Goal: Task Accomplishment & Management: Use online tool/utility

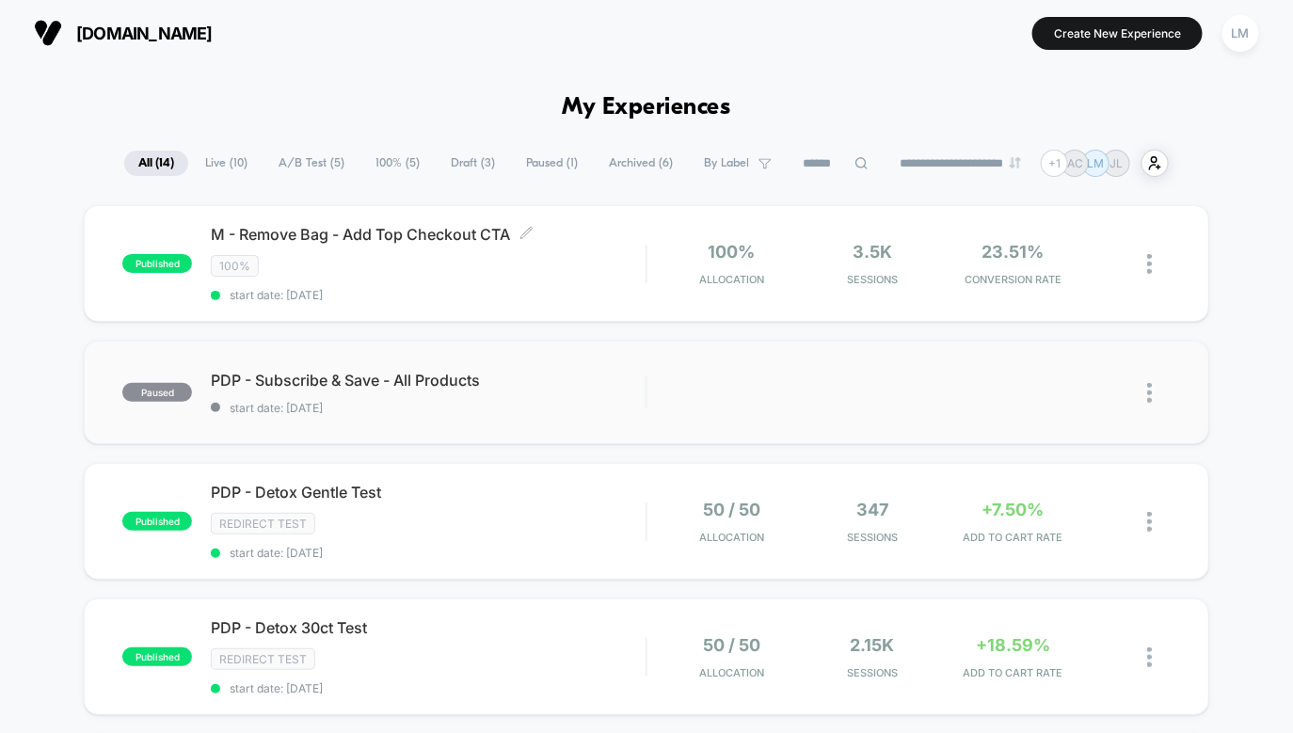
type input "***"
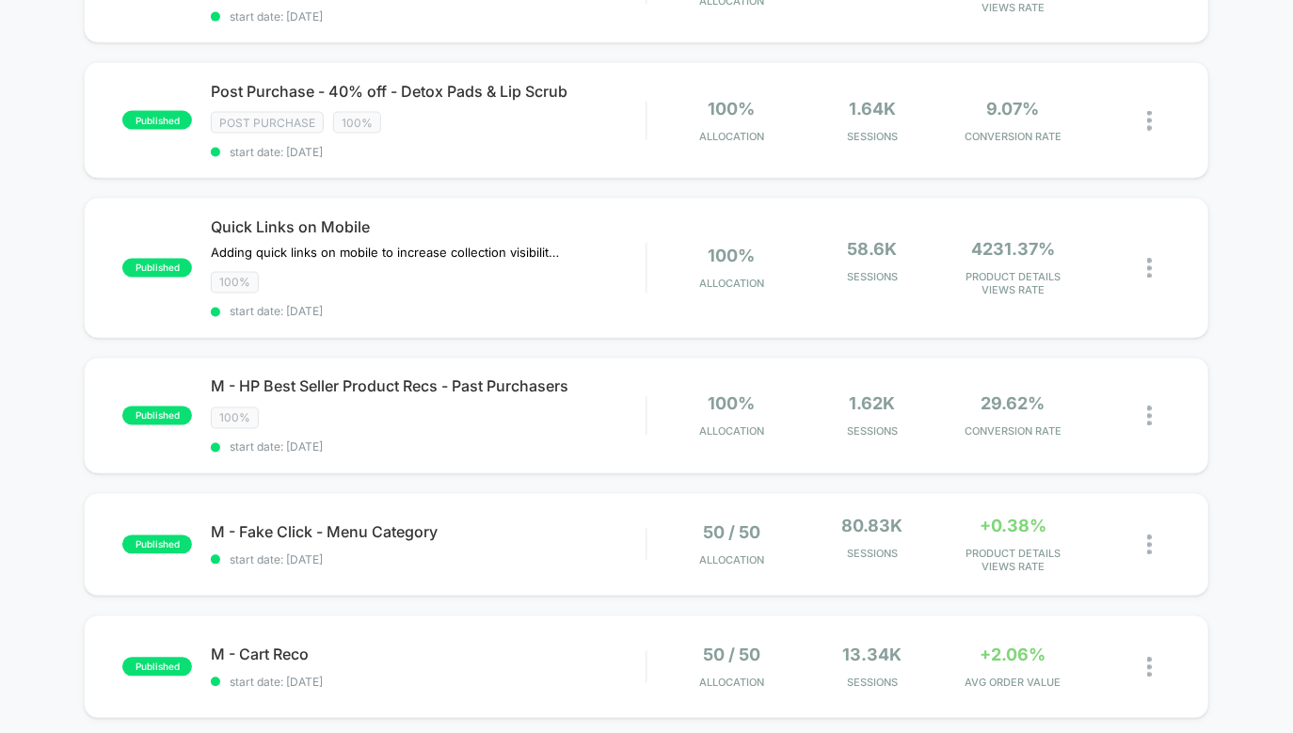
scroll to position [934, 0]
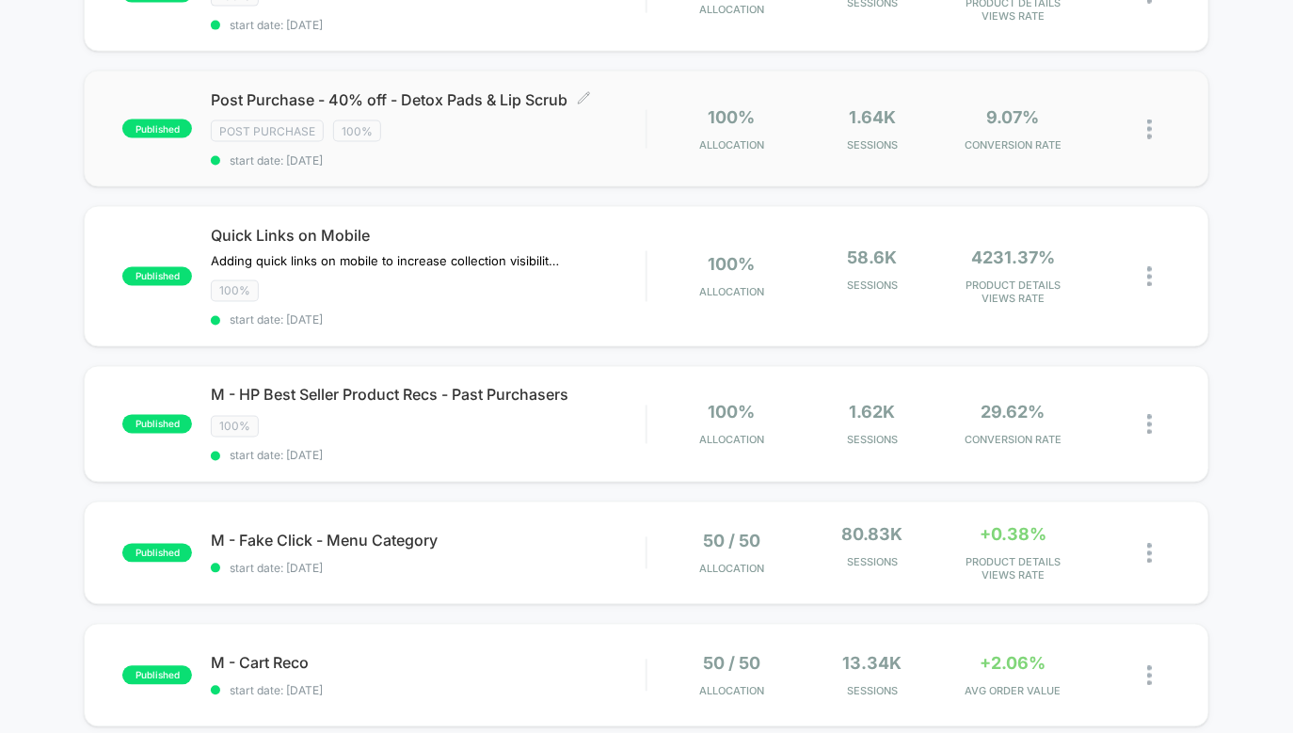
click at [590, 153] on span "start date: [DATE]" at bounding box center [428, 160] width 435 height 14
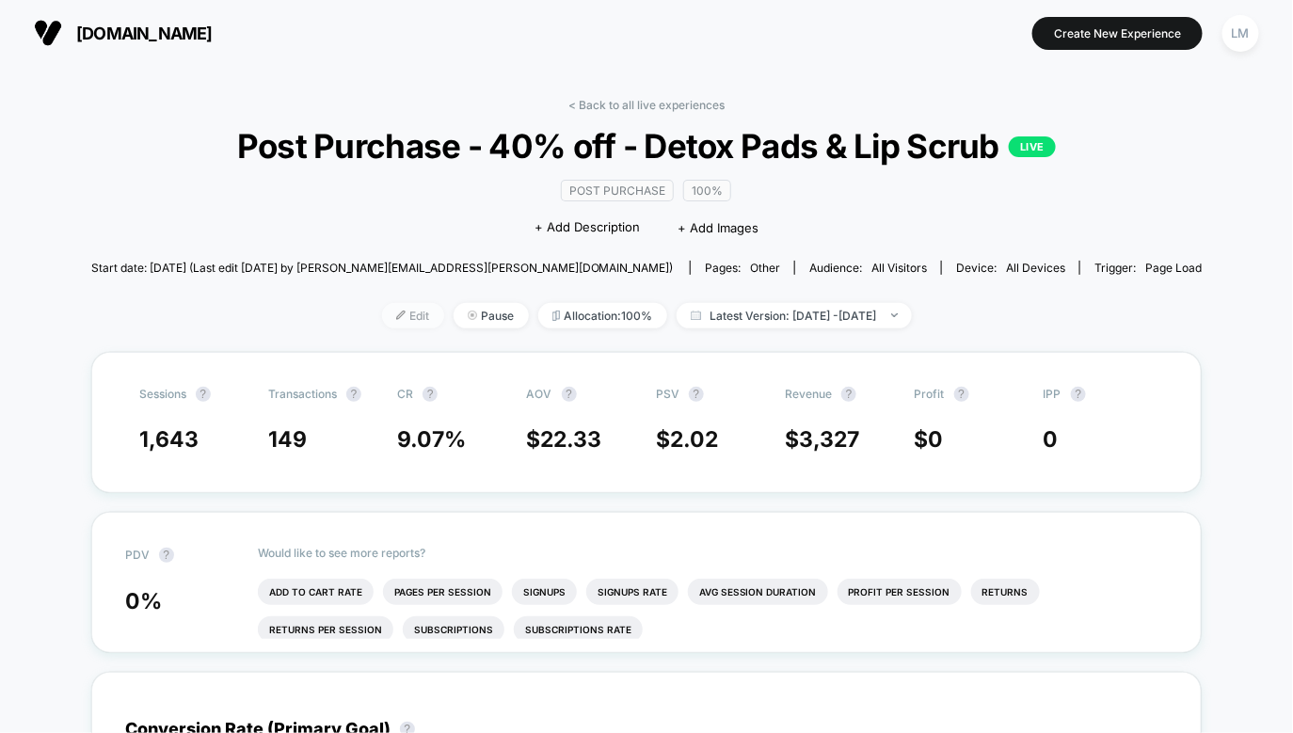
click at [406, 311] on span "Edit" at bounding box center [413, 315] width 62 height 25
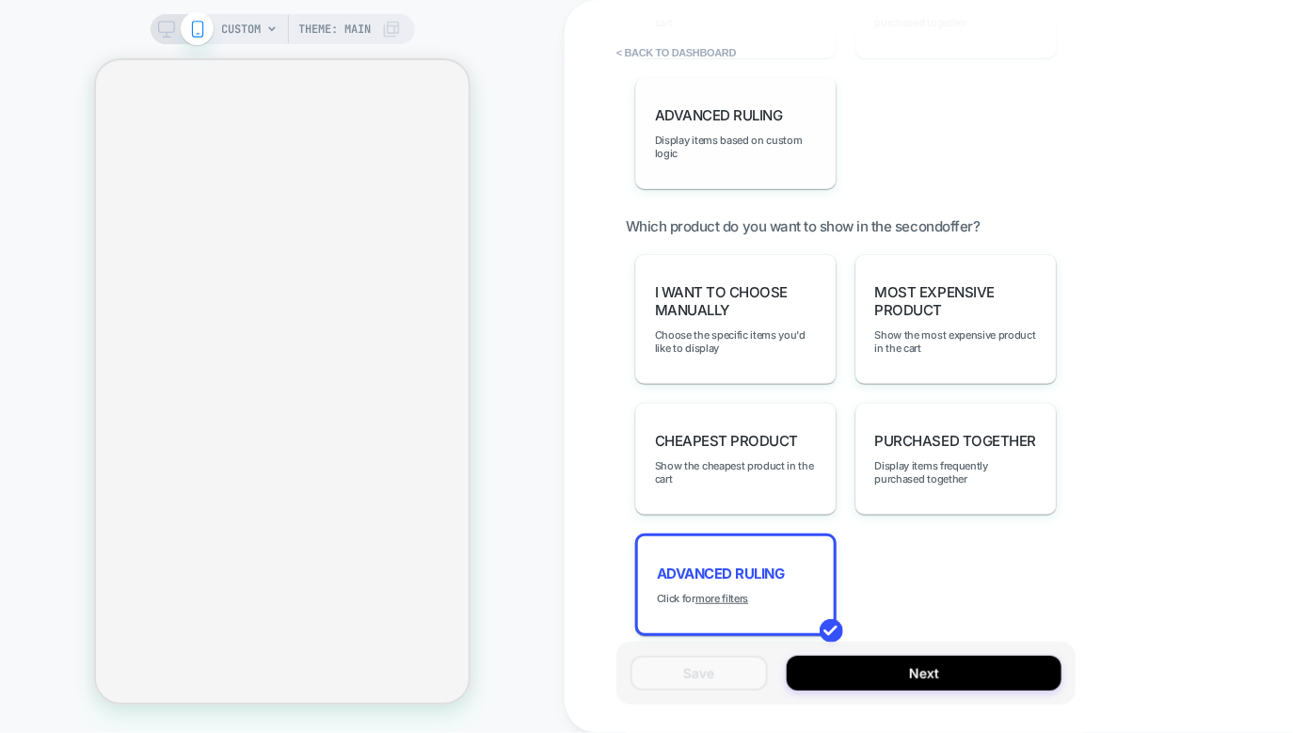
scroll to position [1911, 0]
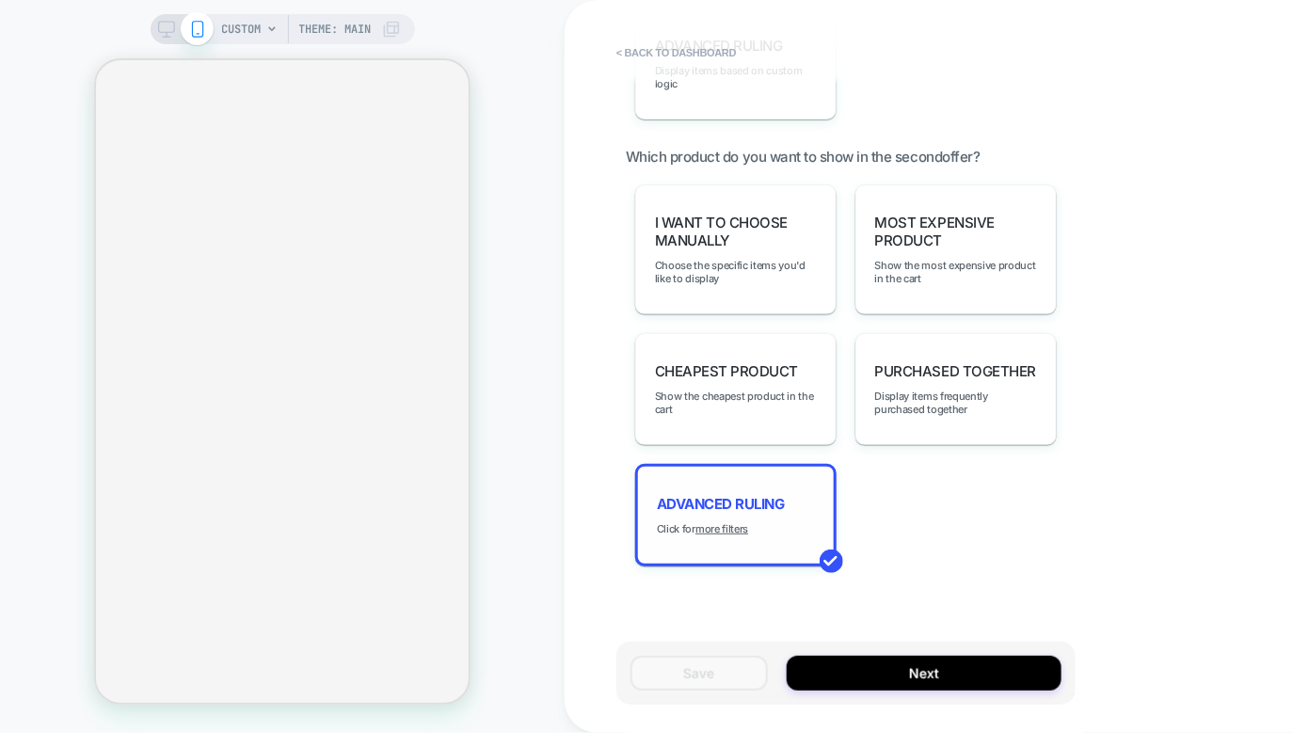
click at [734, 501] on div "Advanced Ruling Click for more filters" at bounding box center [735, 515] width 201 height 103
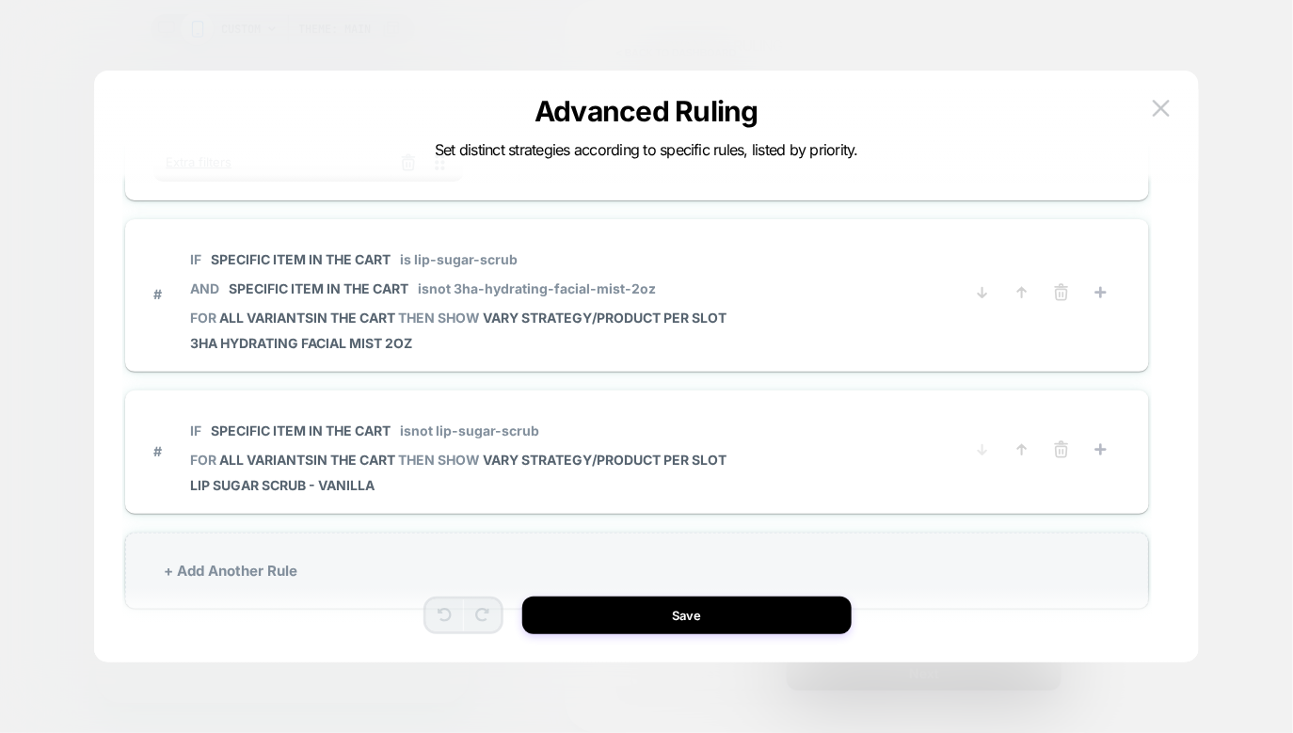
scroll to position [0, 0]
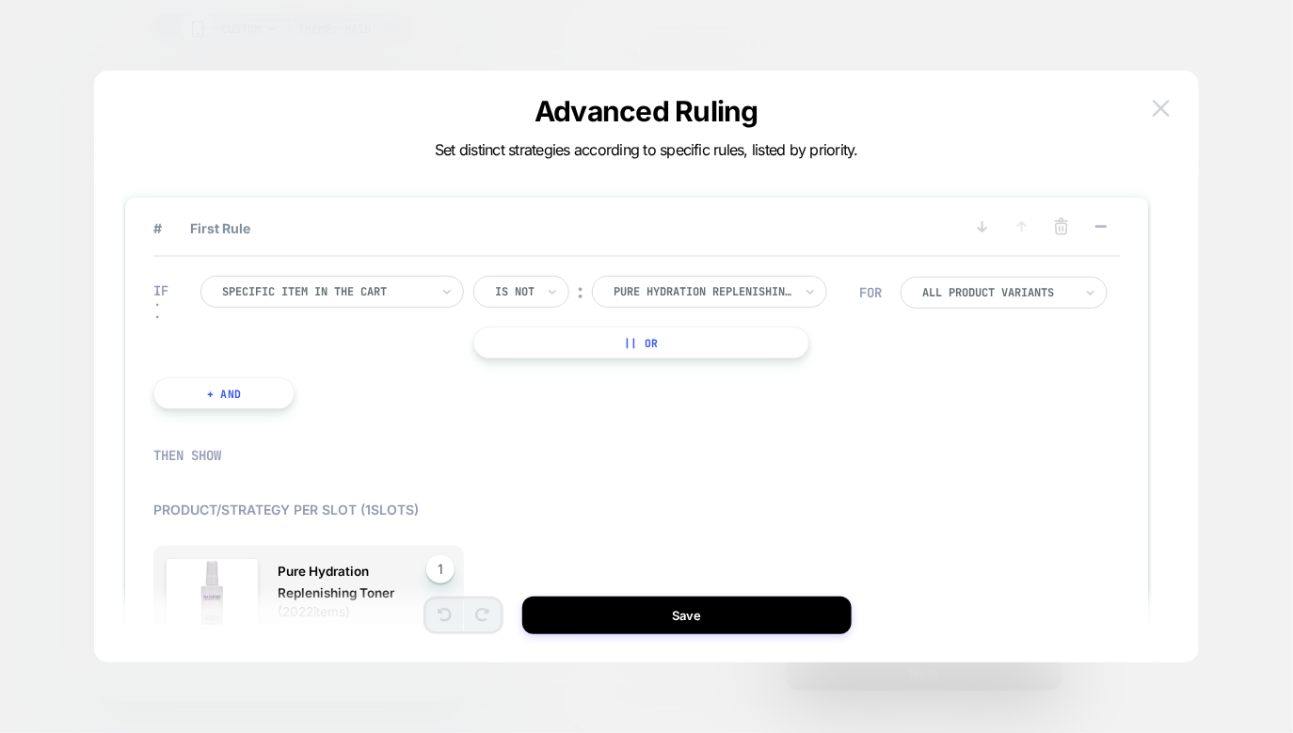
click at [1153, 108] on img at bounding box center [1161, 108] width 17 height 16
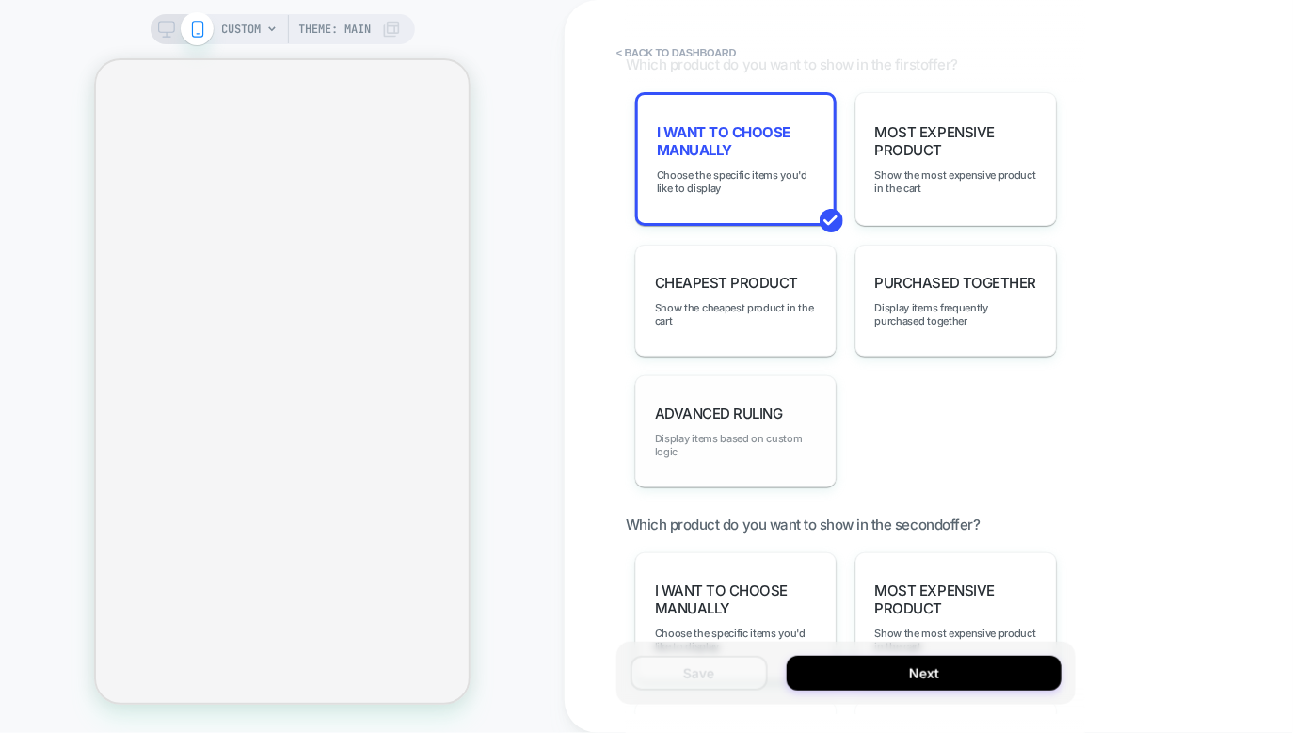
scroll to position [1535, 0]
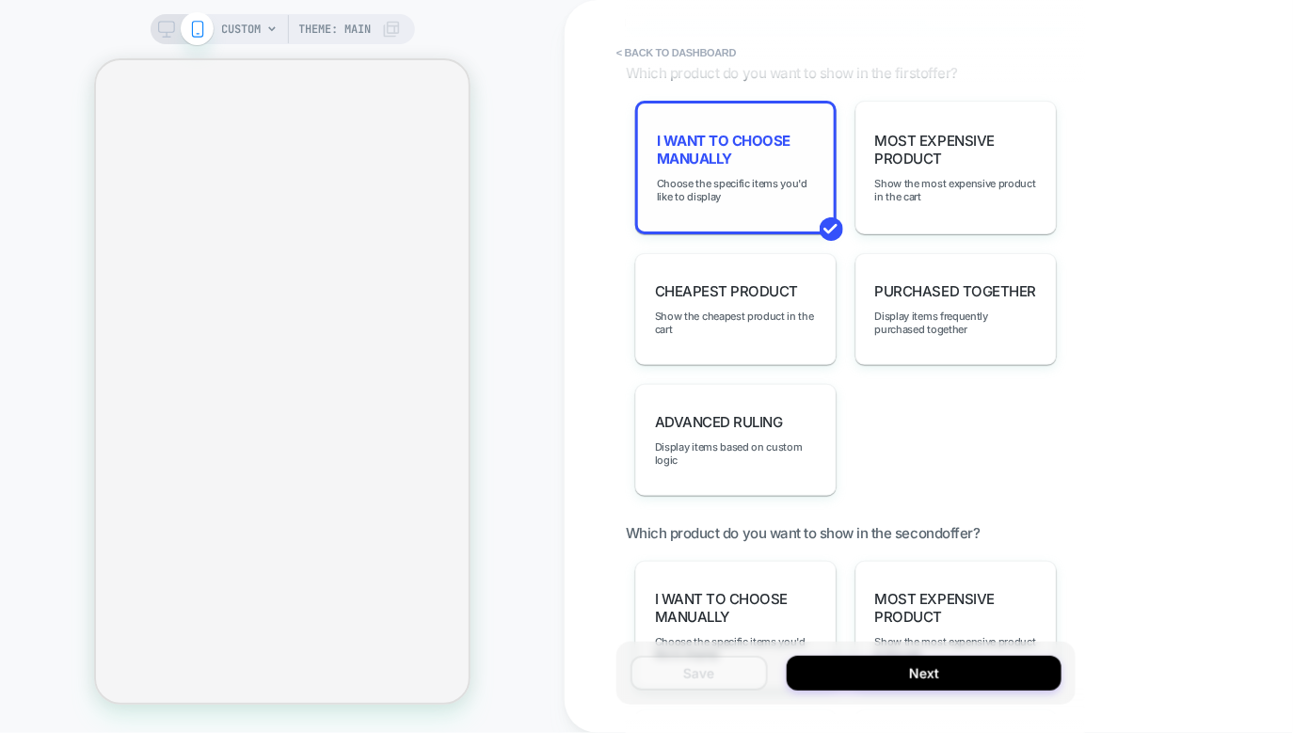
click at [766, 160] on span "I want to choose manually" at bounding box center [736, 150] width 158 height 36
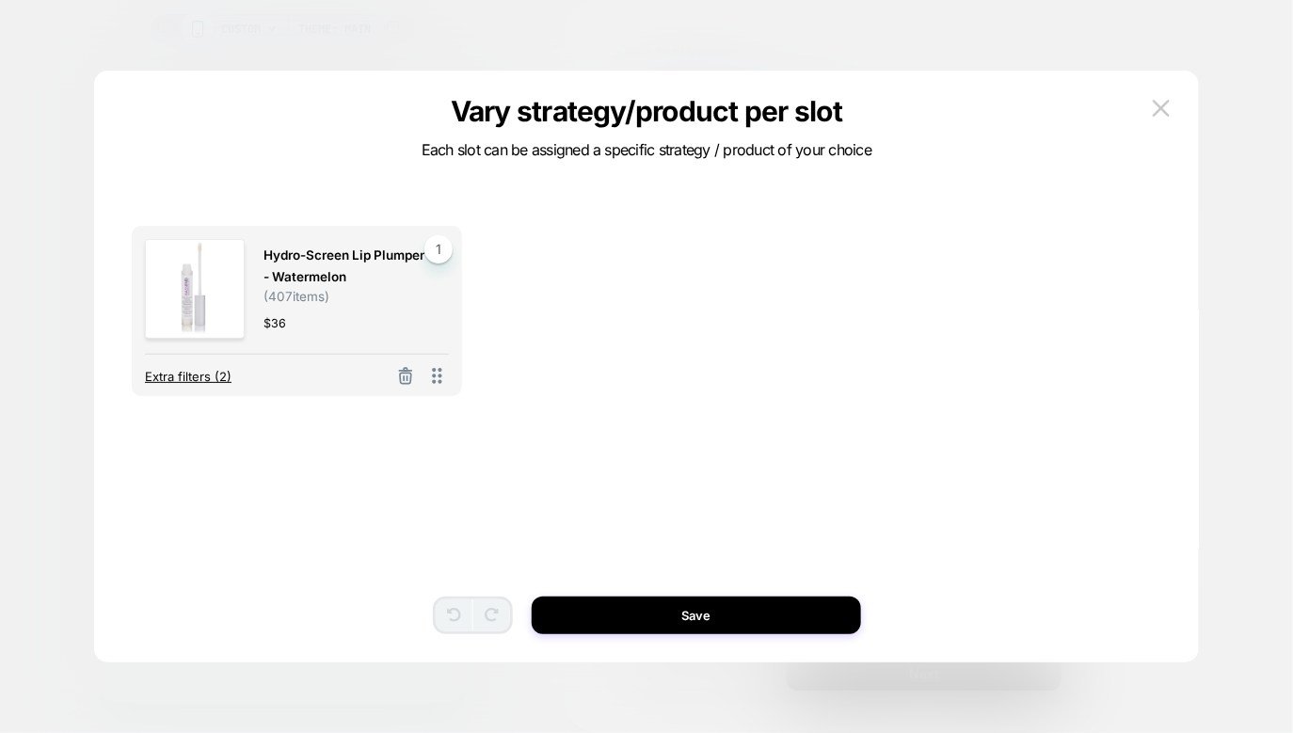
click at [215, 372] on span "Extra filters (2)" at bounding box center [188, 376] width 87 height 15
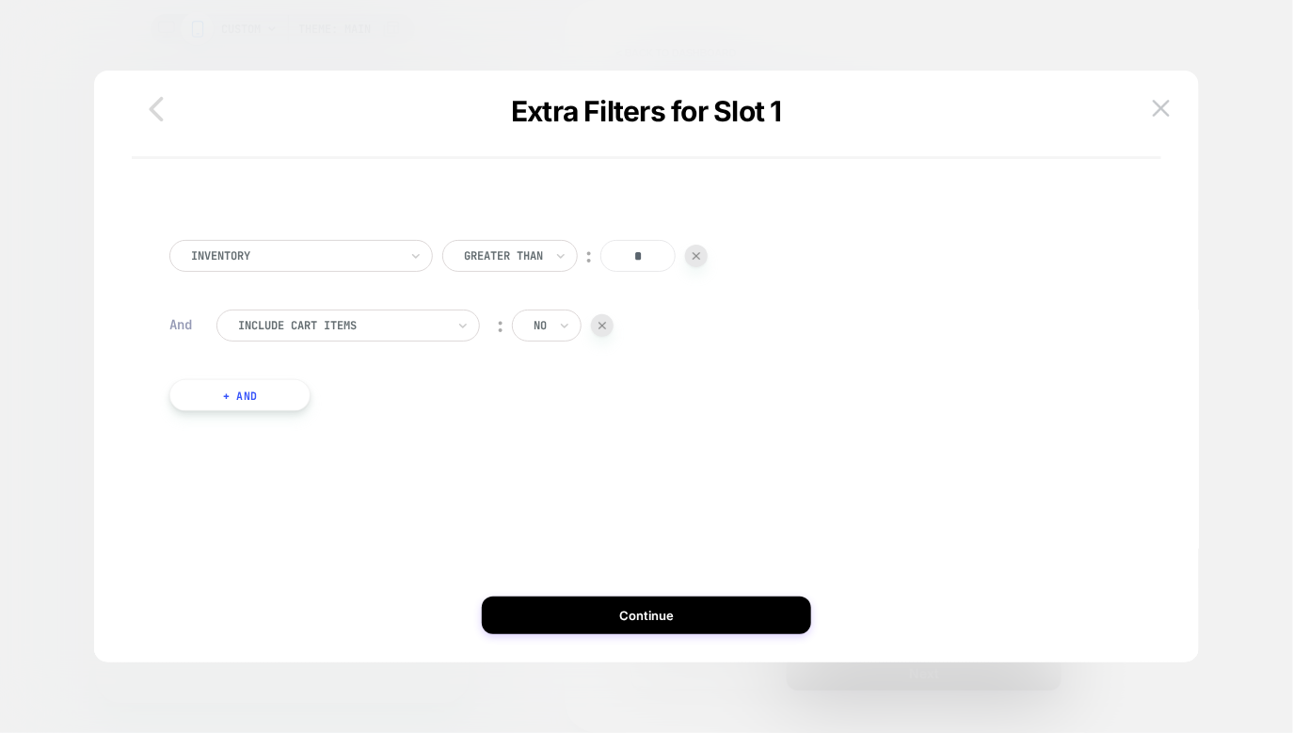
click at [164, 120] on icon "button" at bounding box center [156, 109] width 38 height 38
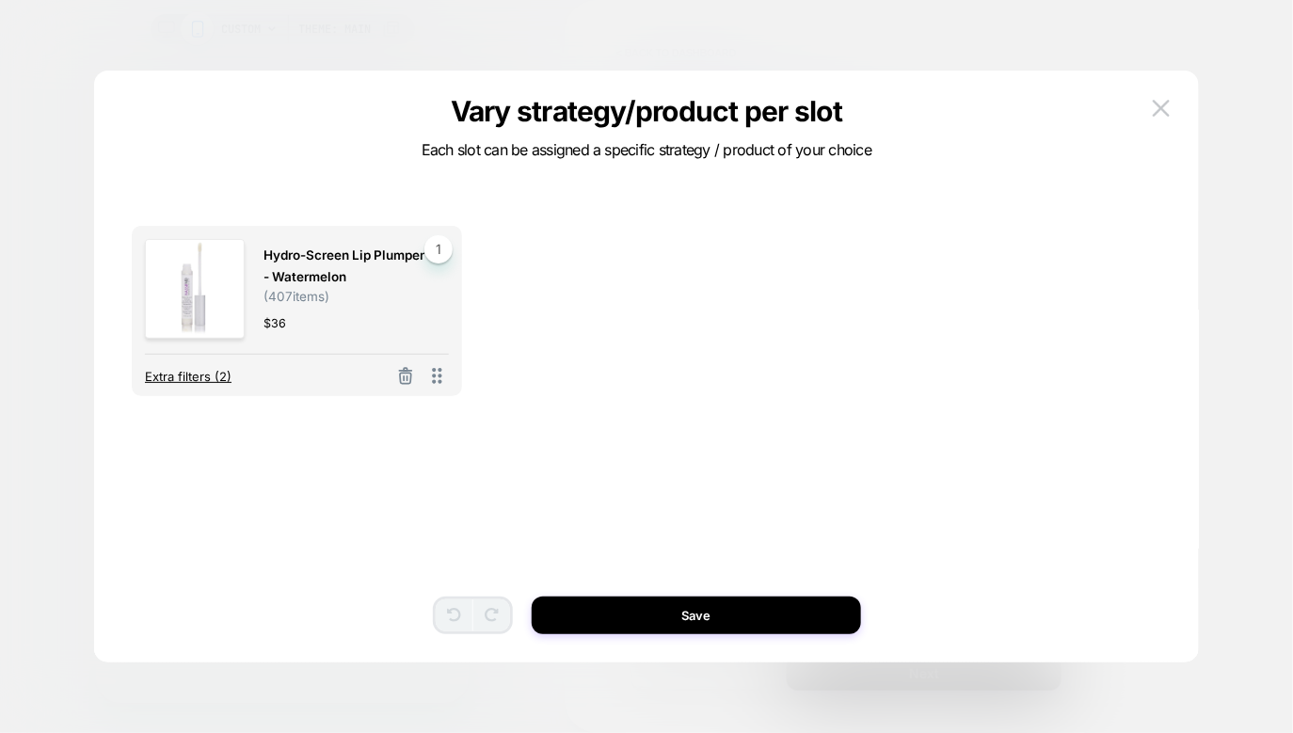
click at [210, 371] on span "Extra filters (2)" at bounding box center [188, 376] width 87 height 15
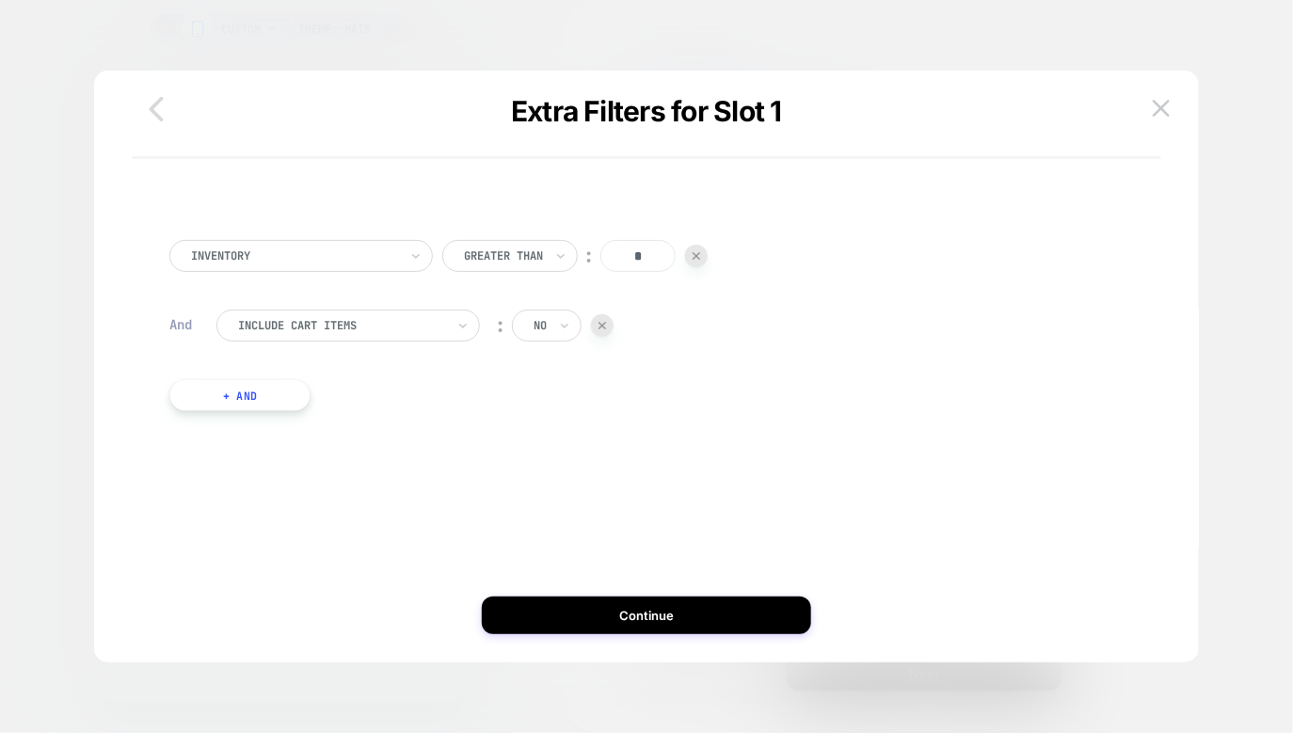
click at [140, 110] on icon "button" at bounding box center [156, 109] width 38 height 38
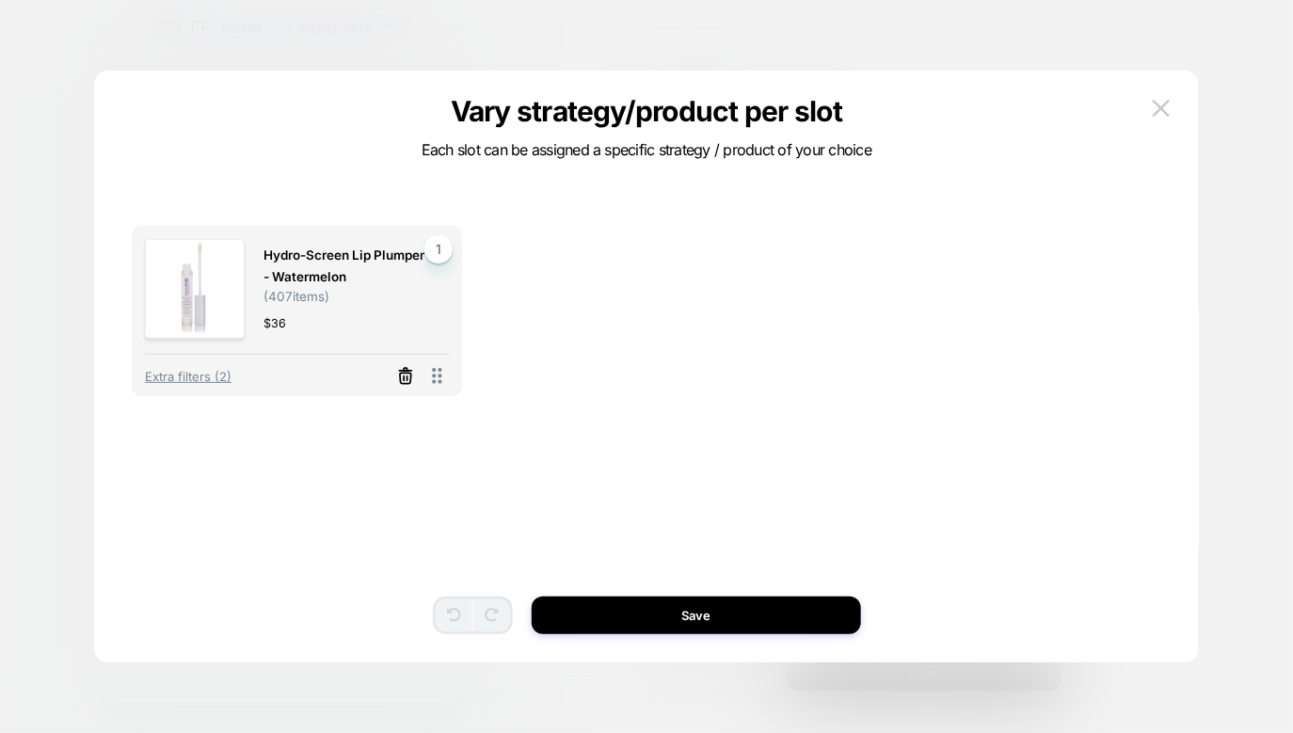
click at [402, 374] on icon at bounding box center [405, 379] width 11 height 10
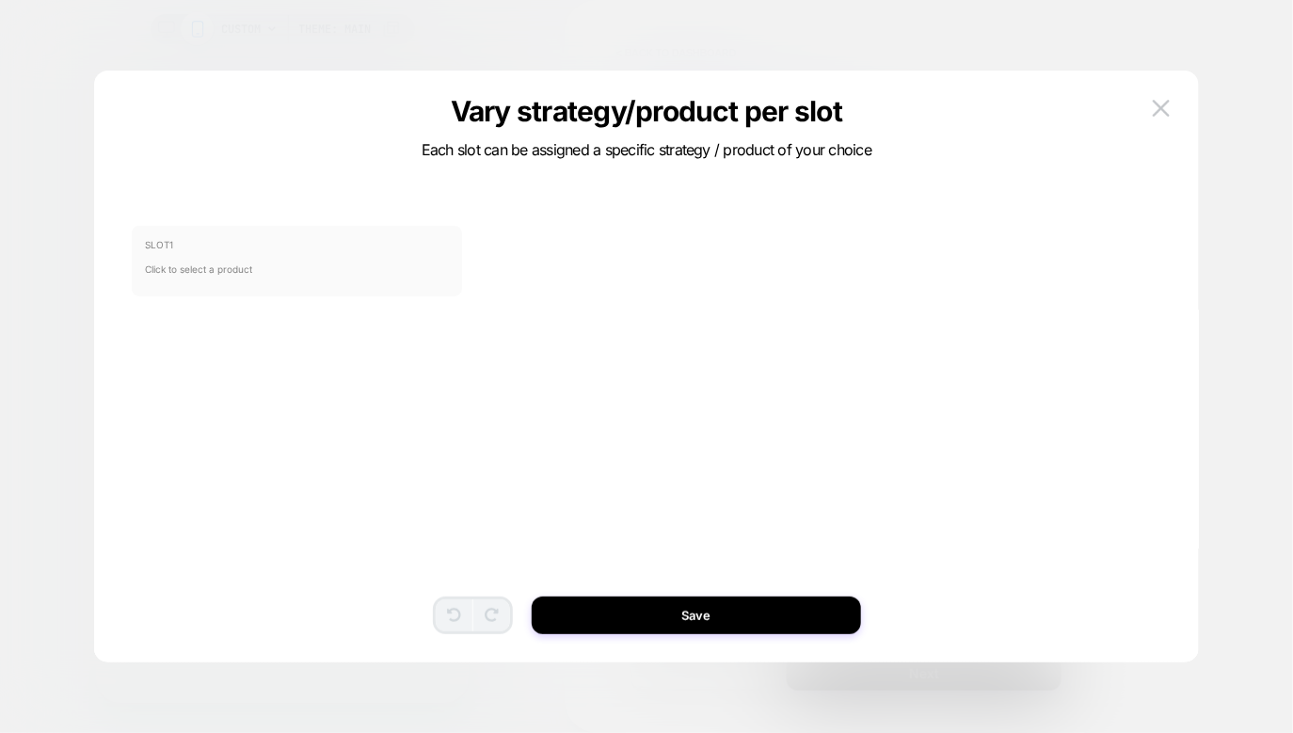
click at [265, 255] on span "Click to select a product" at bounding box center [297, 269] width 304 height 38
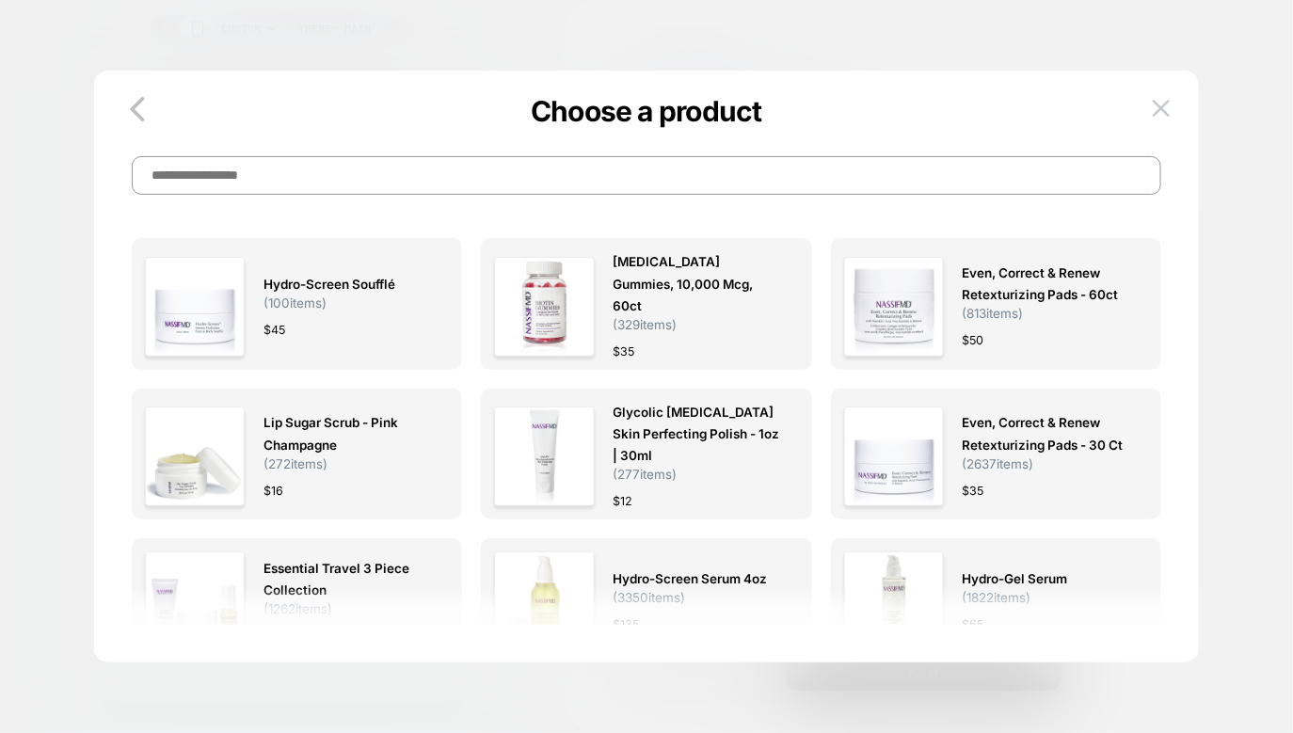
click at [398, 184] on input at bounding box center [647, 175] width 1030 height 39
type input "****"
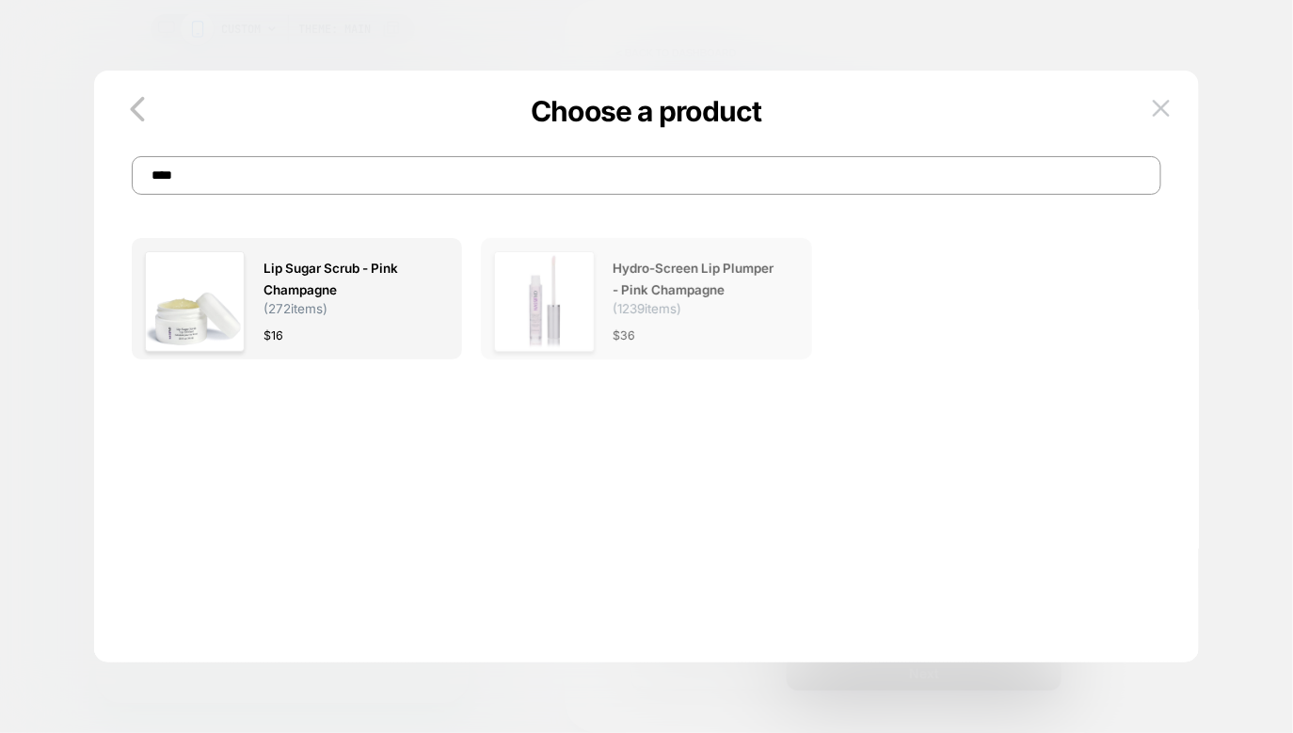
click at [655, 321] on div "Hydro-Screen Lip Plumper - Pink Champagne ( 1239 items) $ 36" at bounding box center [697, 301] width 167 height 100
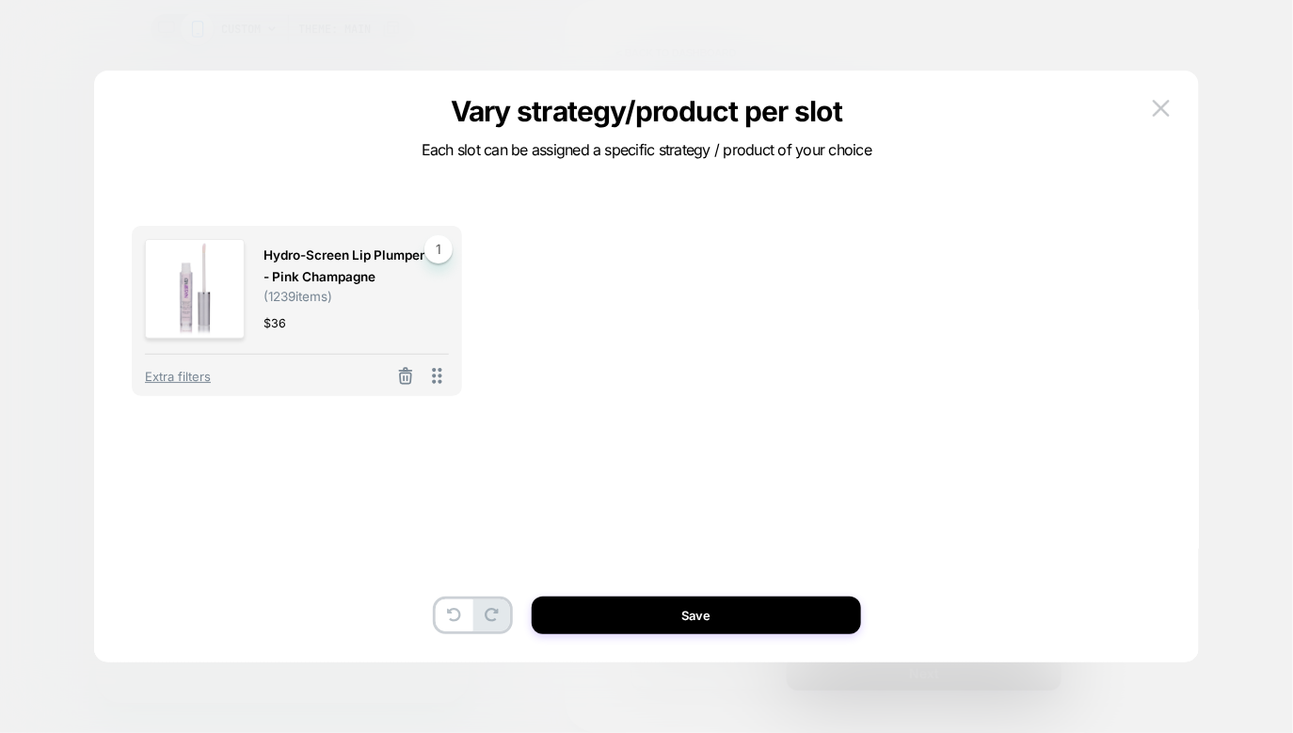
click at [630, 646] on div "Hydro-Screen Lip Plumper - Pink Champagne ( 1239 items) $ 36 1 Extra filters To…" at bounding box center [646, 375] width 1048 height 573
click at [632, 637] on div "Hydro-Screen Lip Plumper - Pink Champagne ( 1239 items) $ 36 1 Extra filters To…" at bounding box center [646, 375] width 1048 height 573
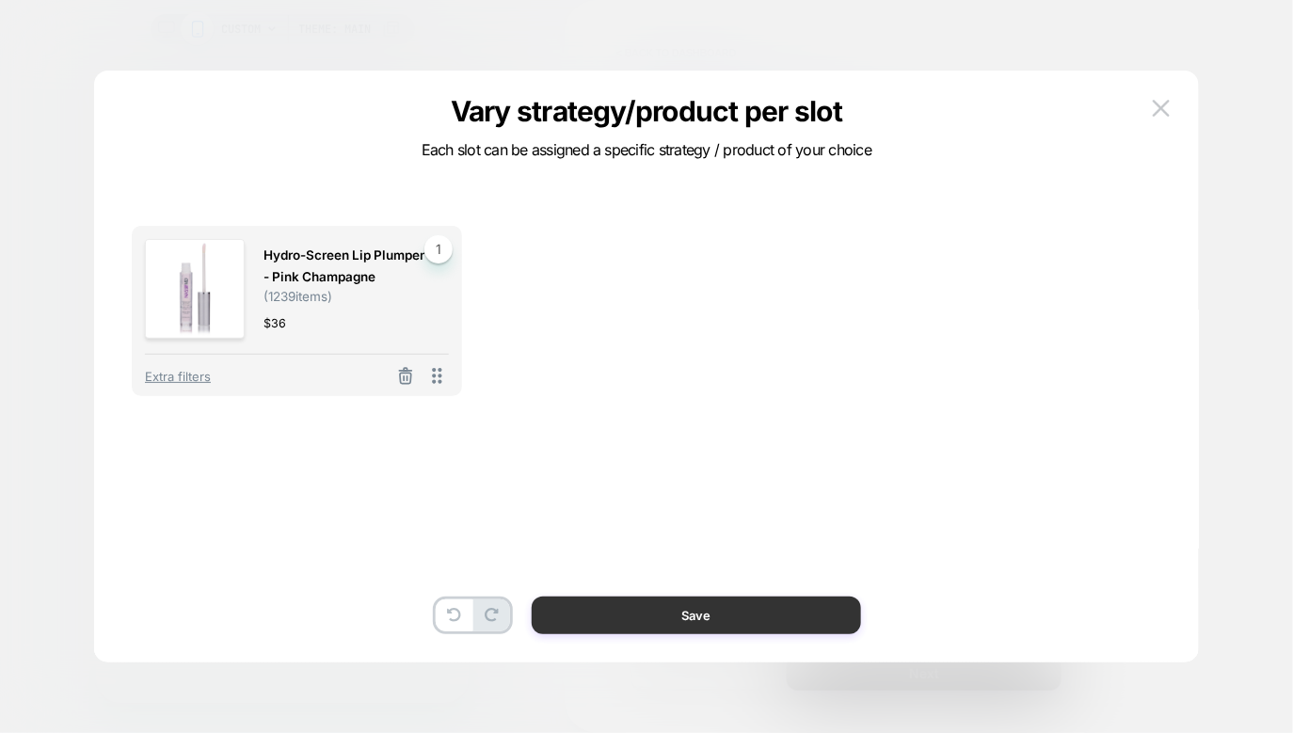
click at [650, 615] on button "Save" at bounding box center [696, 616] width 329 height 38
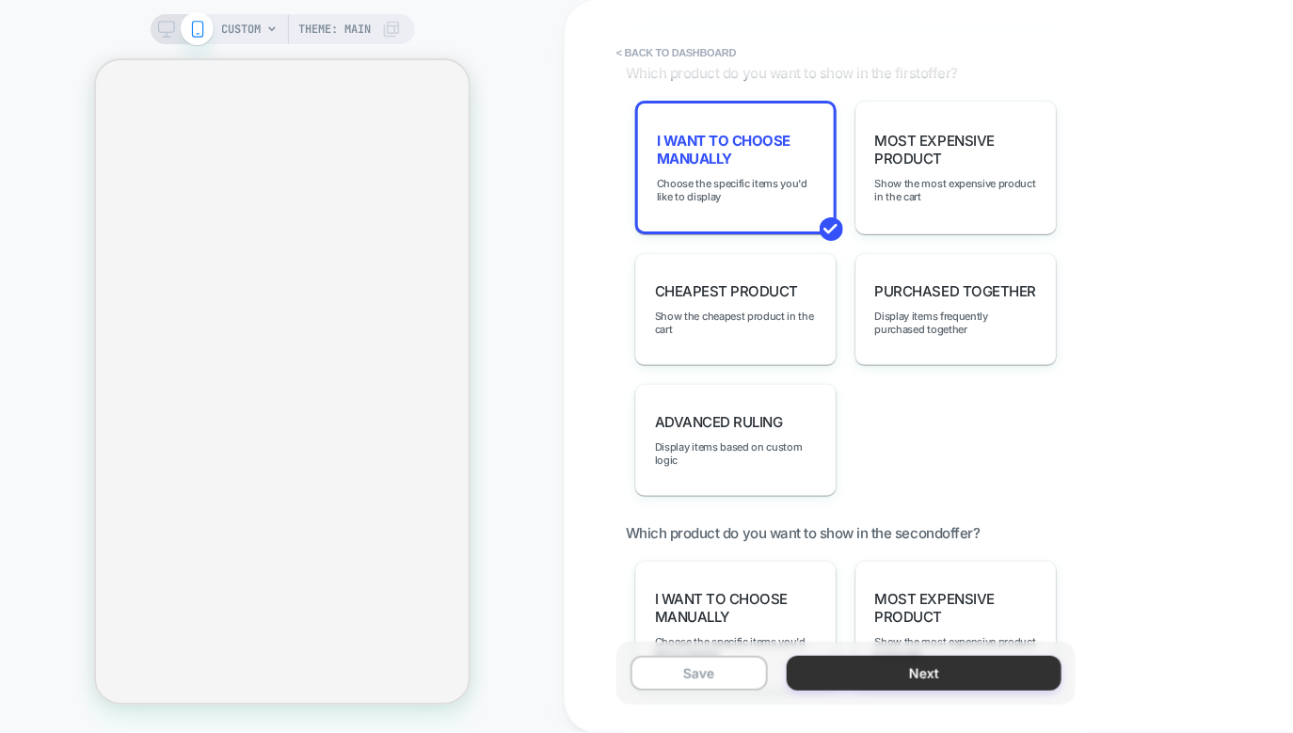
click at [841, 677] on button "Next" at bounding box center [924, 673] width 275 height 35
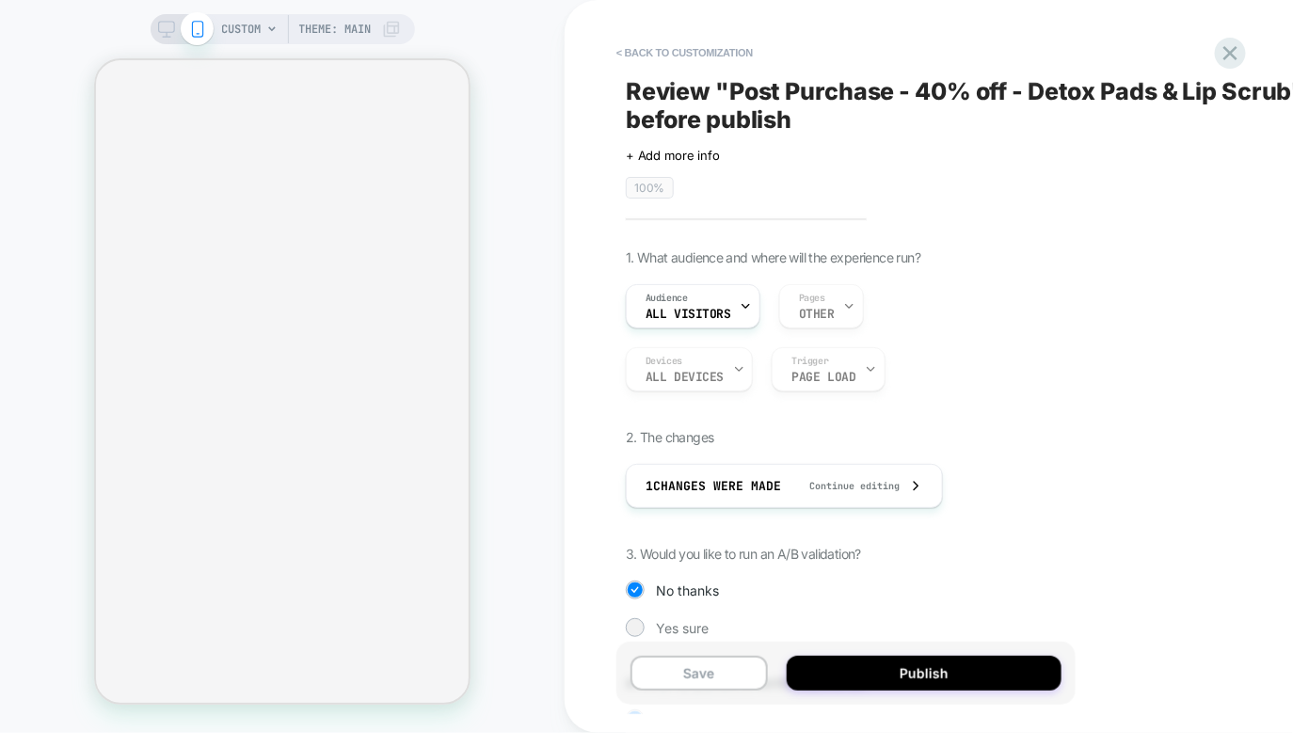
click at [841, 677] on button "Publish" at bounding box center [924, 673] width 275 height 35
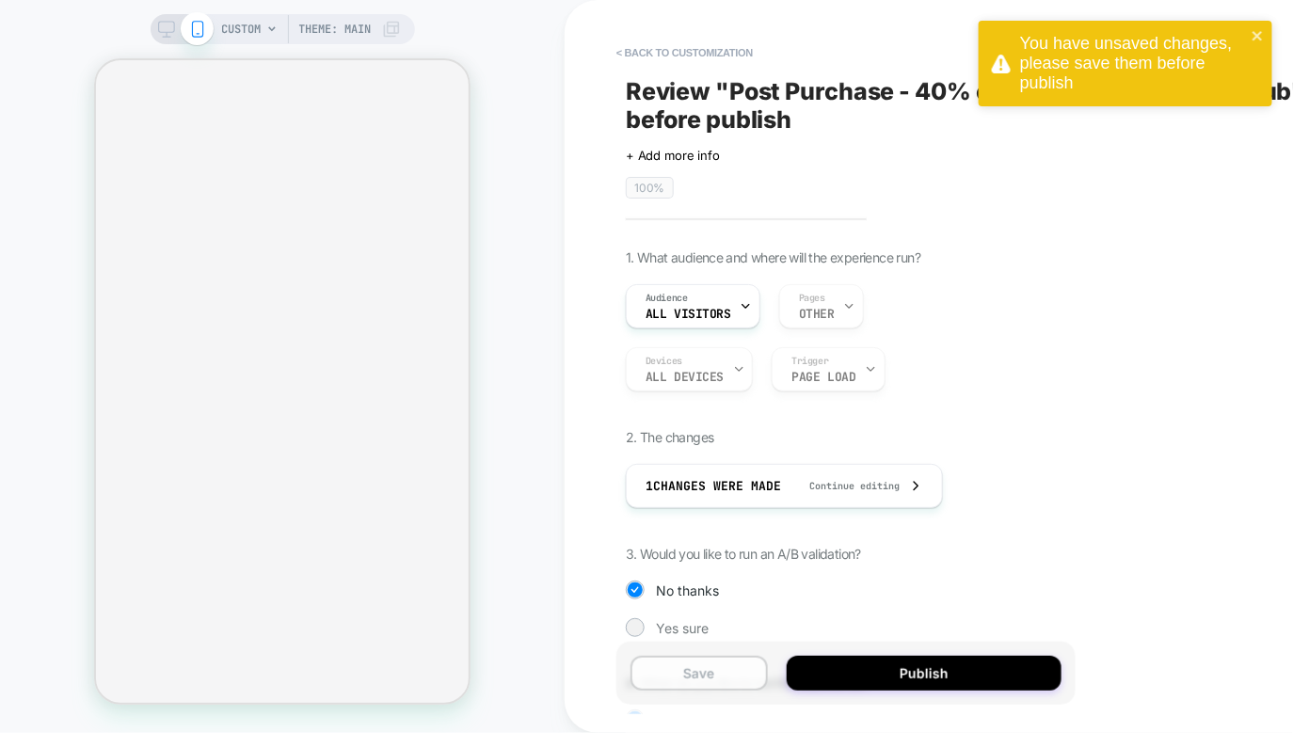
click at [659, 685] on button "Save" at bounding box center [698, 673] width 137 height 35
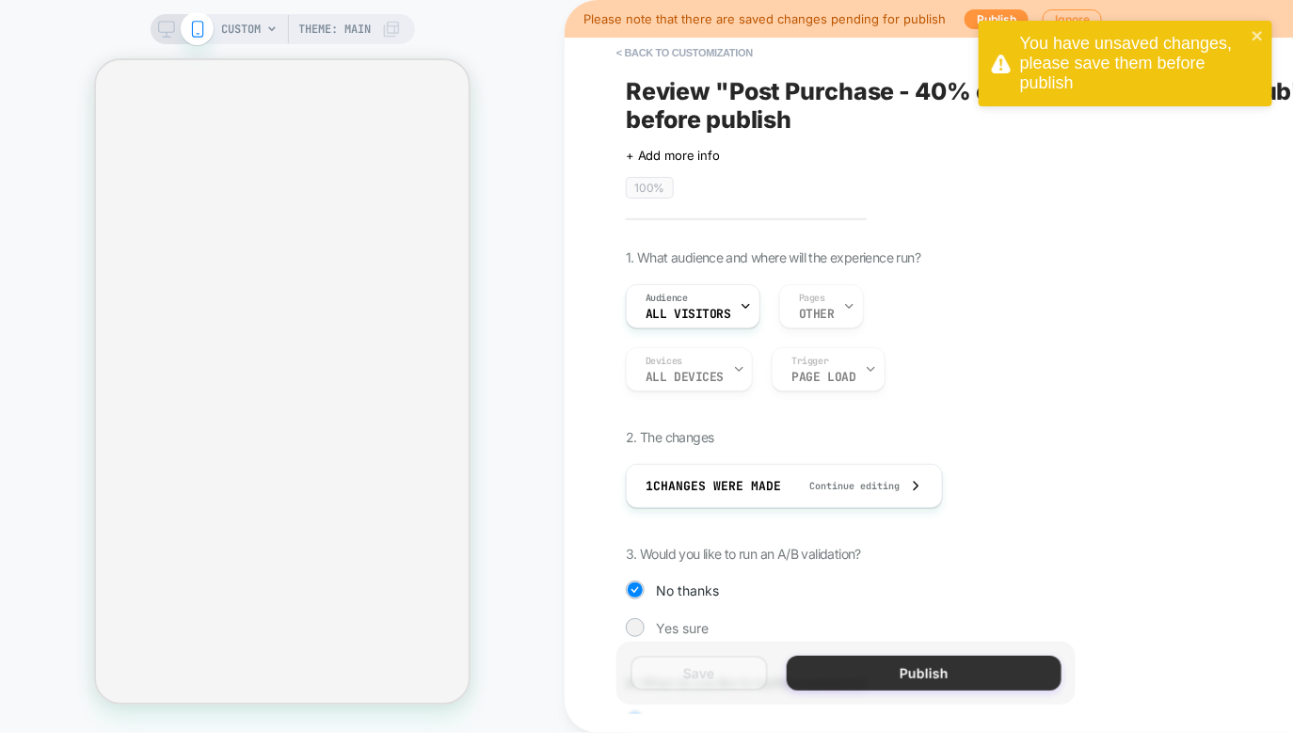
click at [911, 685] on button "Publish" at bounding box center [924, 673] width 275 height 35
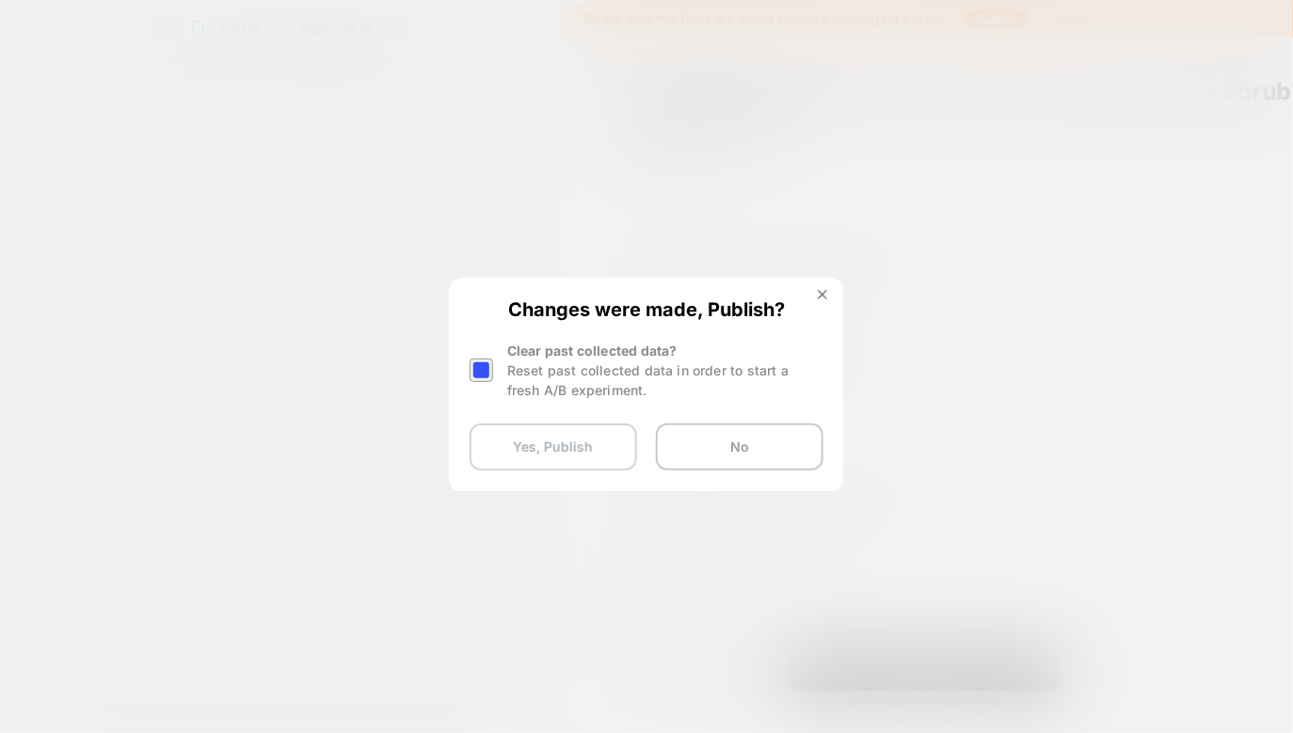
click at [573, 434] on button "Yes, Publish" at bounding box center [554, 446] width 168 height 47
